Goal: Transaction & Acquisition: Subscribe to service/newsletter

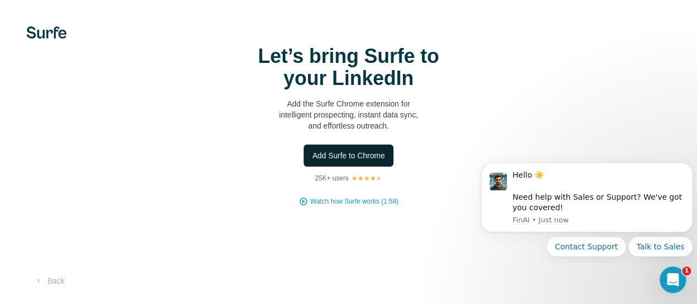
click at [313, 161] on span "Add Surfe to Chrome" at bounding box center [349, 155] width 73 height 11
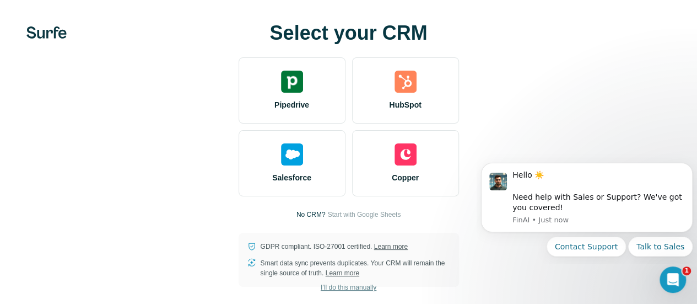
scroll to position [13, 0]
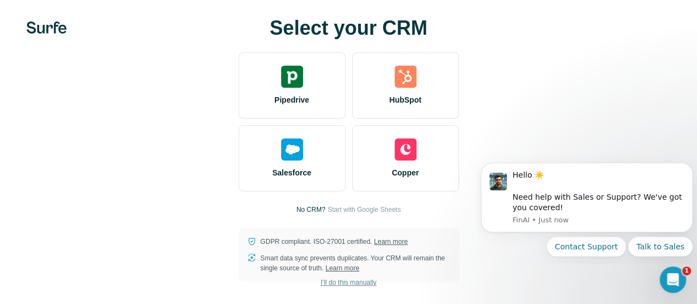
click at [321, 282] on span "I’ll do this manually" at bounding box center [349, 282] width 56 height 10
